Goal: Information Seeking & Learning: Check status

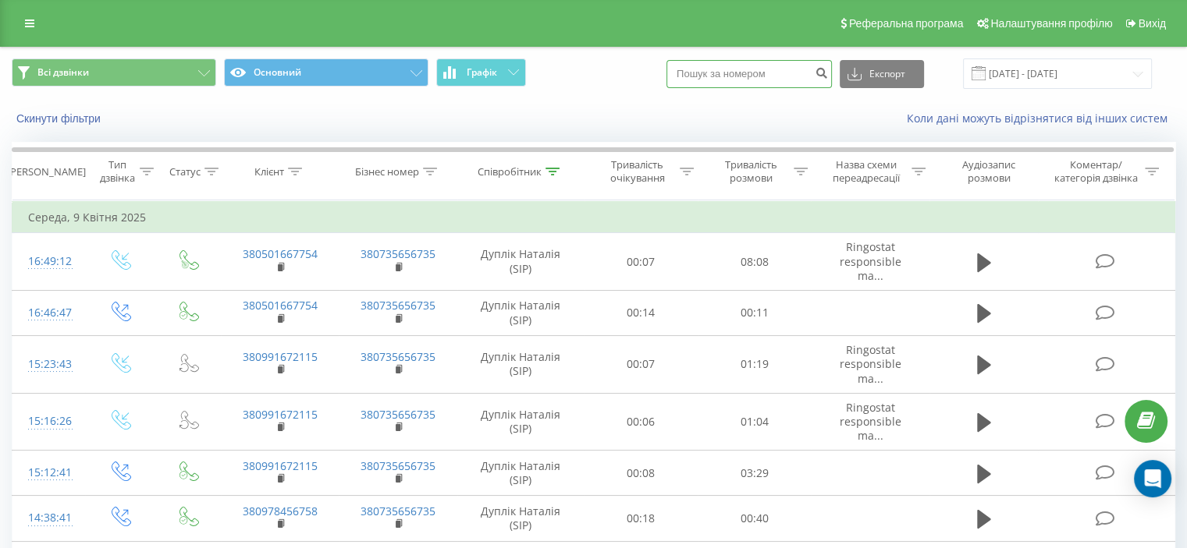
click at [750, 71] on input at bounding box center [748, 74] width 165 height 28
paste input "098 755 5885"
type input "098 755 5885"
click at [829, 80] on button "submit" at bounding box center [821, 74] width 21 height 28
